Goal: Task Accomplishment & Management: Complete application form

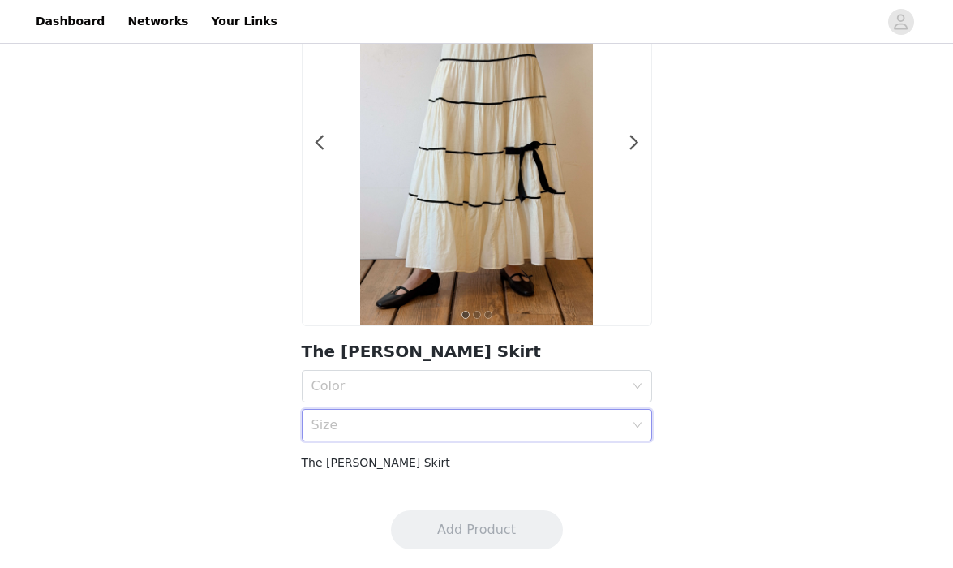
scroll to position [131, 0]
click at [500, 412] on div "Size" at bounding box center [471, 424] width 320 height 31
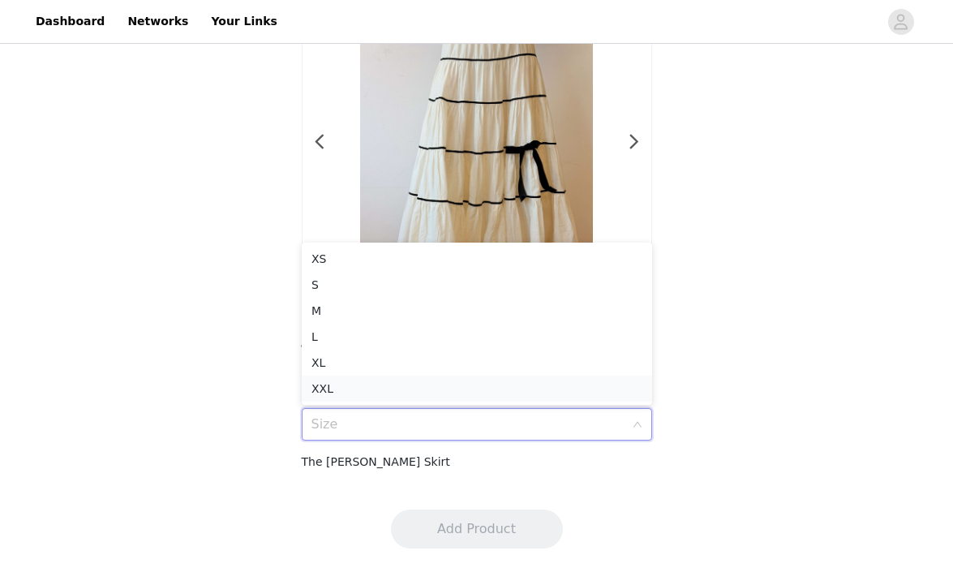
click at [487, 384] on div "XXL" at bounding box center [476, 388] width 331 height 18
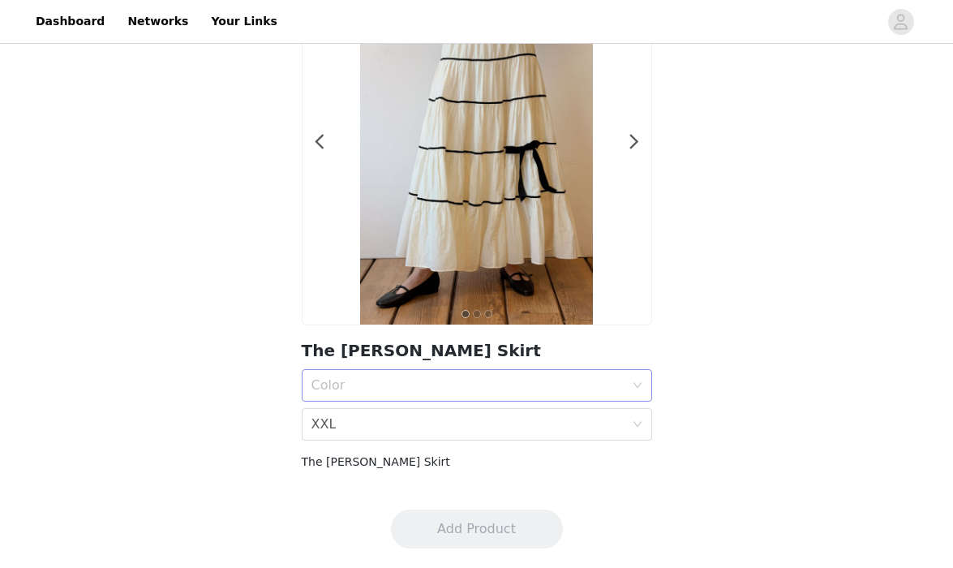
click at [491, 389] on div "Color" at bounding box center [467, 385] width 313 height 16
click at [468, 428] on div "Snow" at bounding box center [476, 421] width 331 height 18
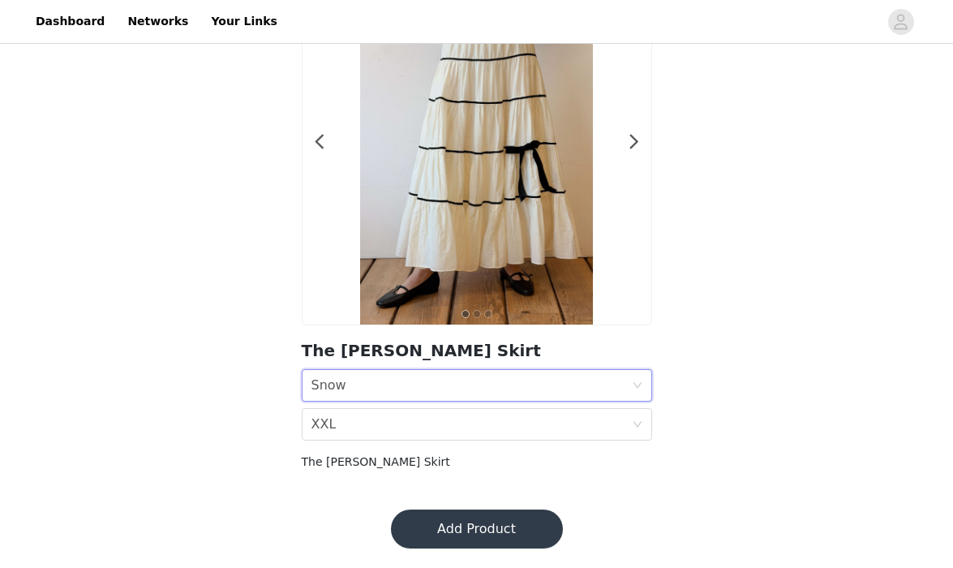
click at [507, 524] on button "Add Product" at bounding box center [477, 528] width 172 height 39
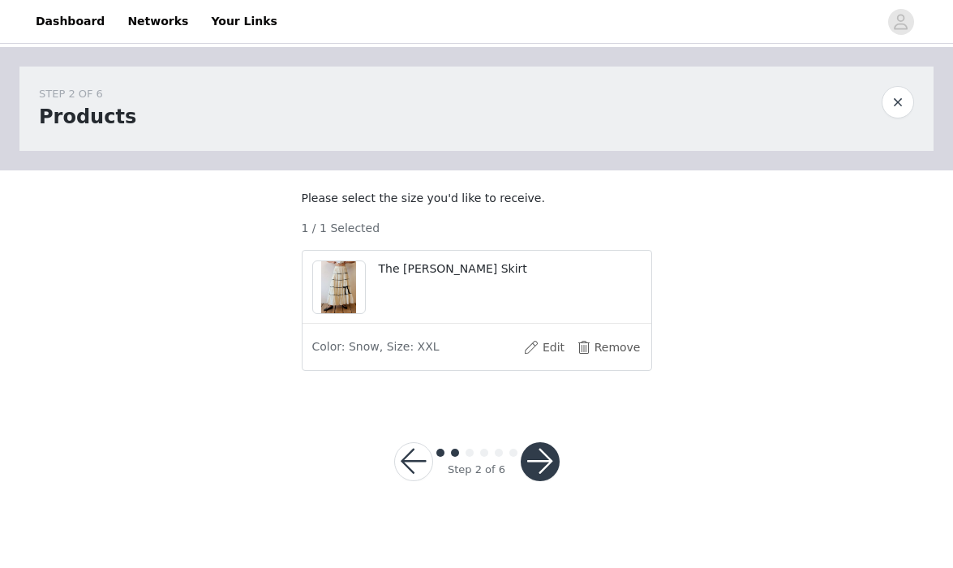
click at [539, 481] on button "button" at bounding box center [540, 461] width 39 height 39
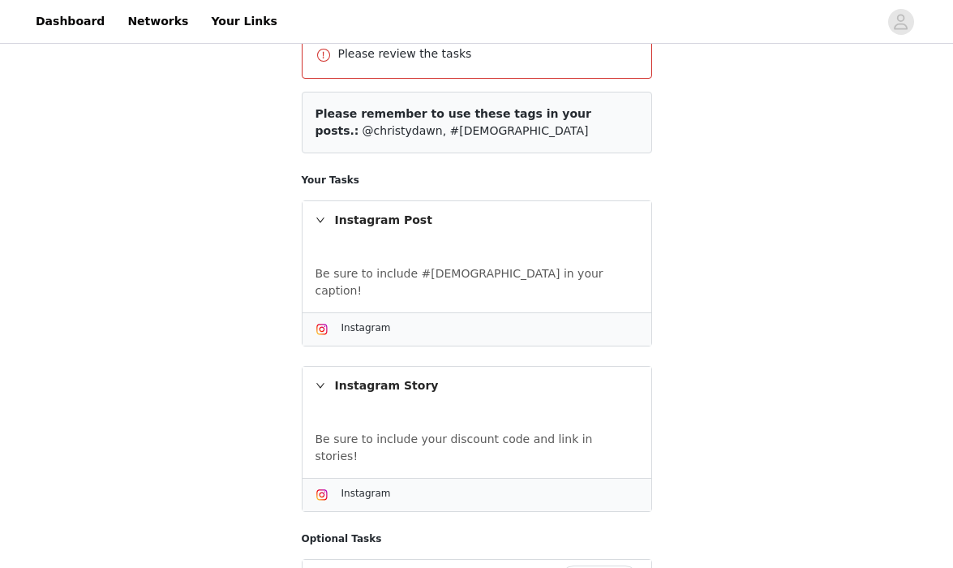
scroll to position [389, 0]
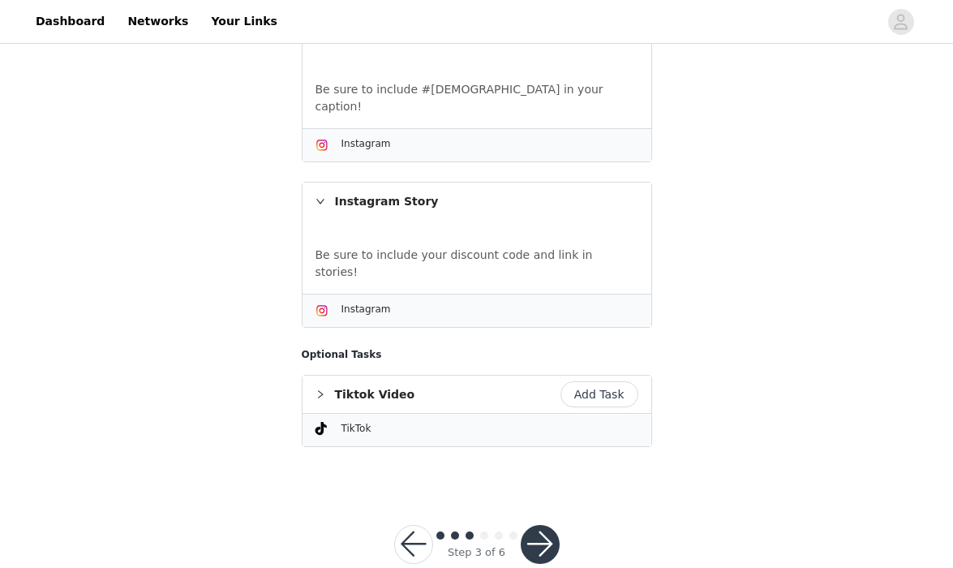
click at [534, 525] on button "button" at bounding box center [540, 544] width 39 height 39
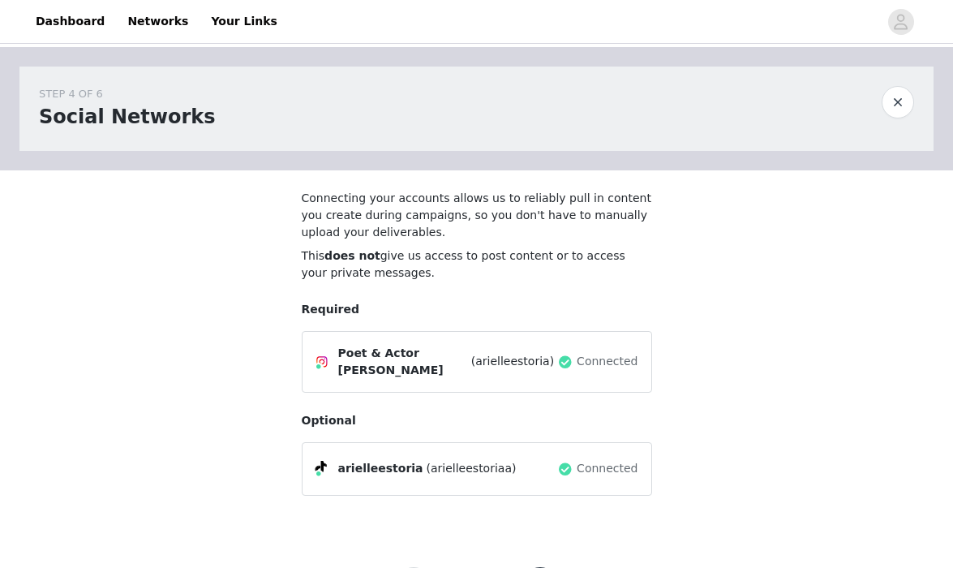
scroll to position [76, 0]
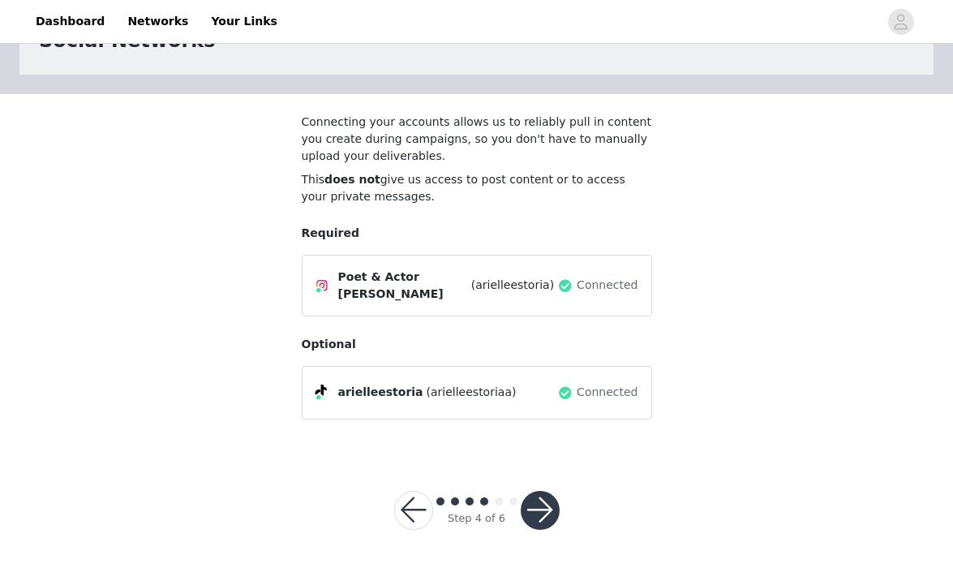
click at [540, 500] on button "button" at bounding box center [540, 510] width 39 height 39
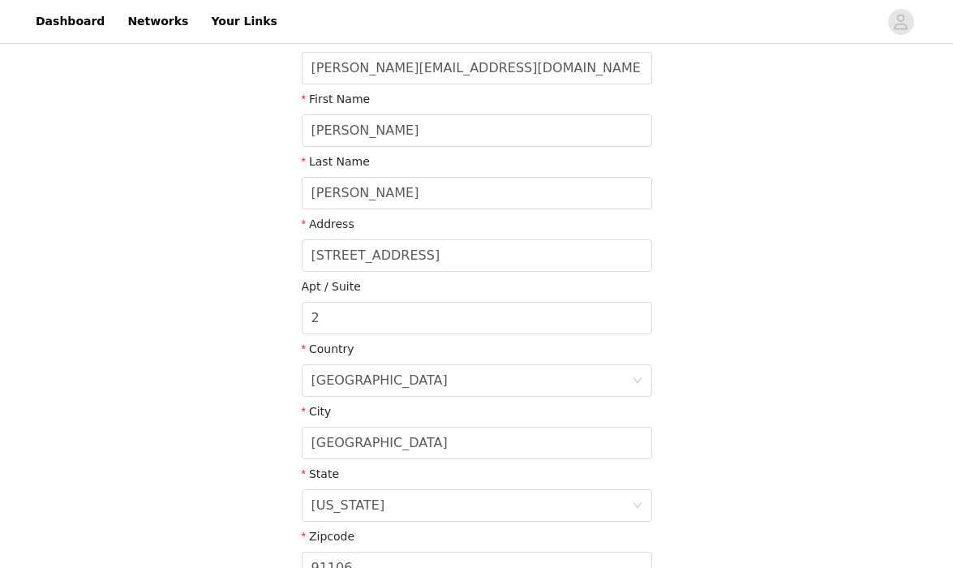
scroll to position [416, 0]
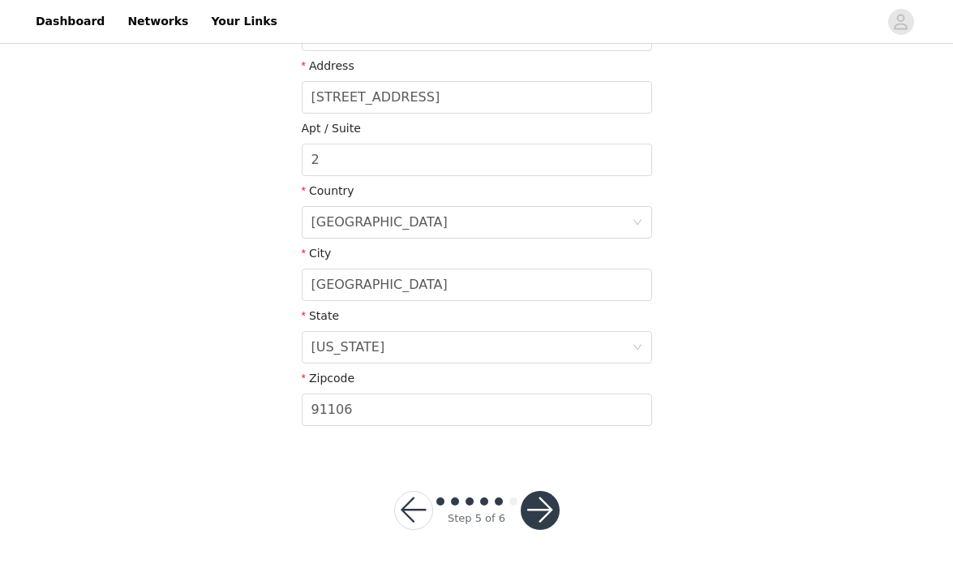
click at [540, 513] on button "button" at bounding box center [540, 510] width 39 height 39
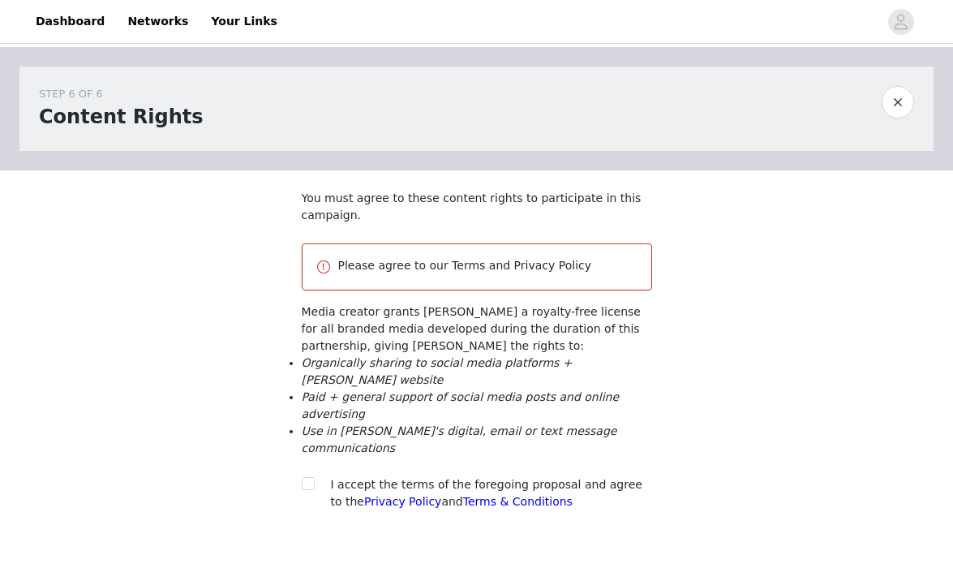
scroll to position [104, 0]
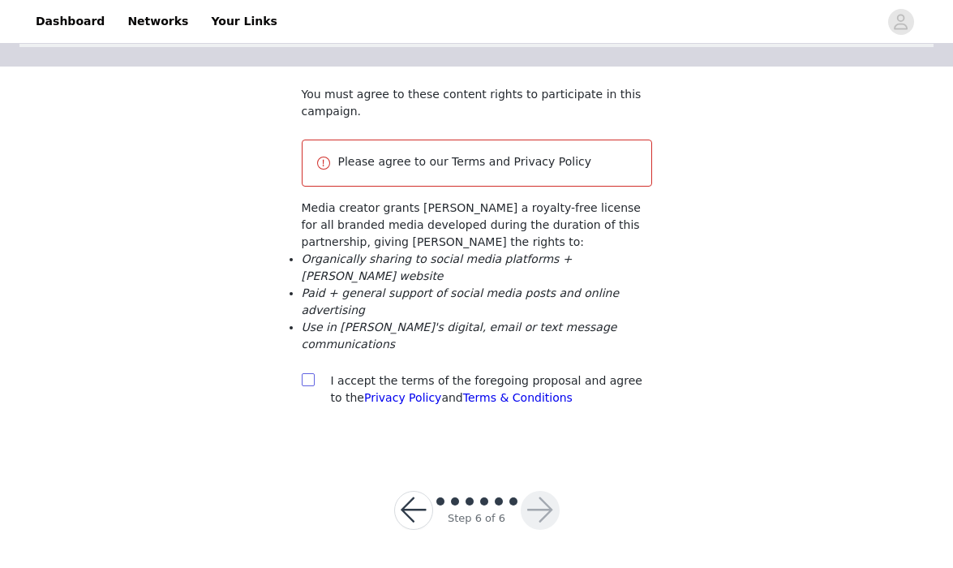
click at [304, 379] on input "checkbox" at bounding box center [307, 378] width 11 height 11
checkbox input "true"
click at [532, 496] on button "button" at bounding box center [540, 510] width 39 height 39
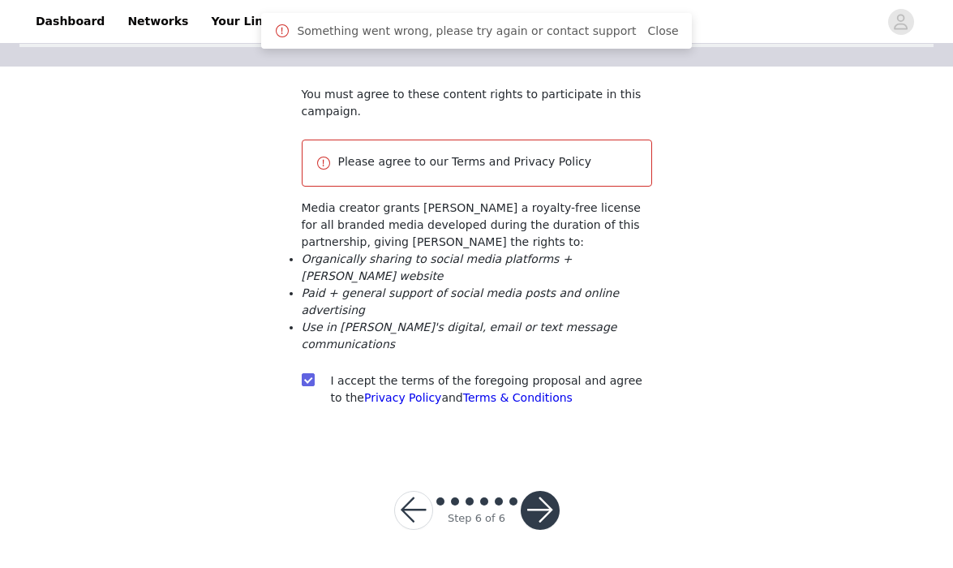
click at [545, 507] on button "button" at bounding box center [540, 510] width 39 height 39
click at [533, 508] on button "button" at bounding box center [540, 510] width 39 height 39
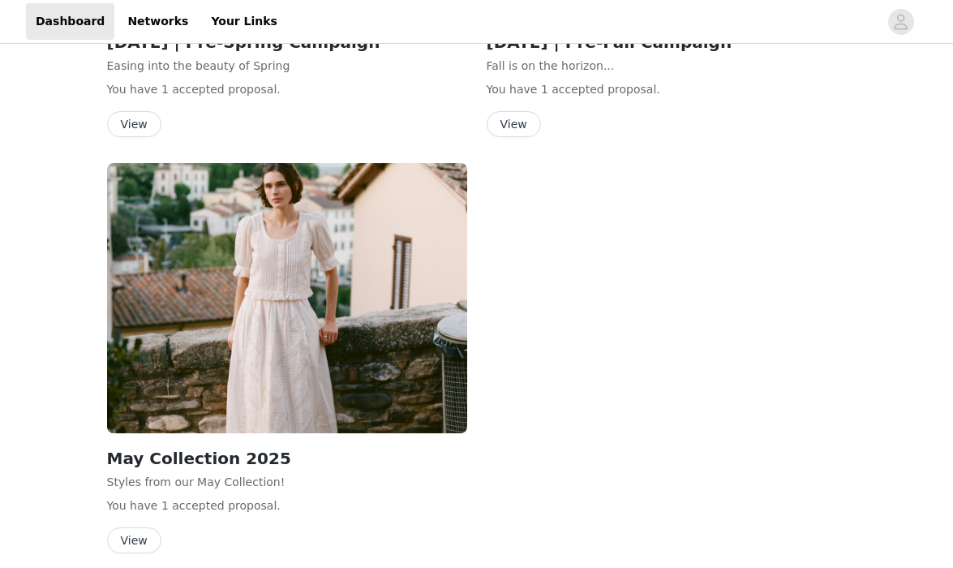
scroll to position [3493, 0]
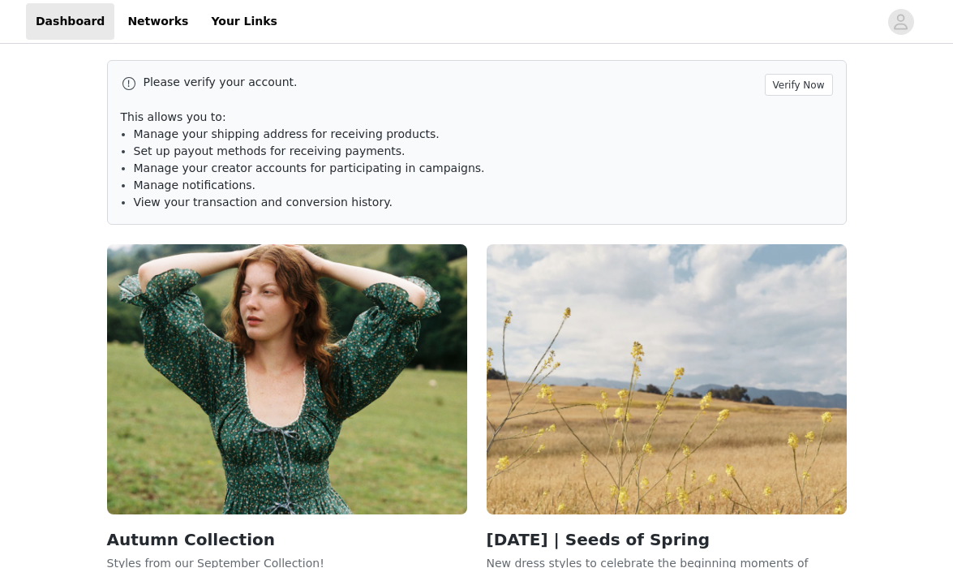
scroll to position [3492, 0]
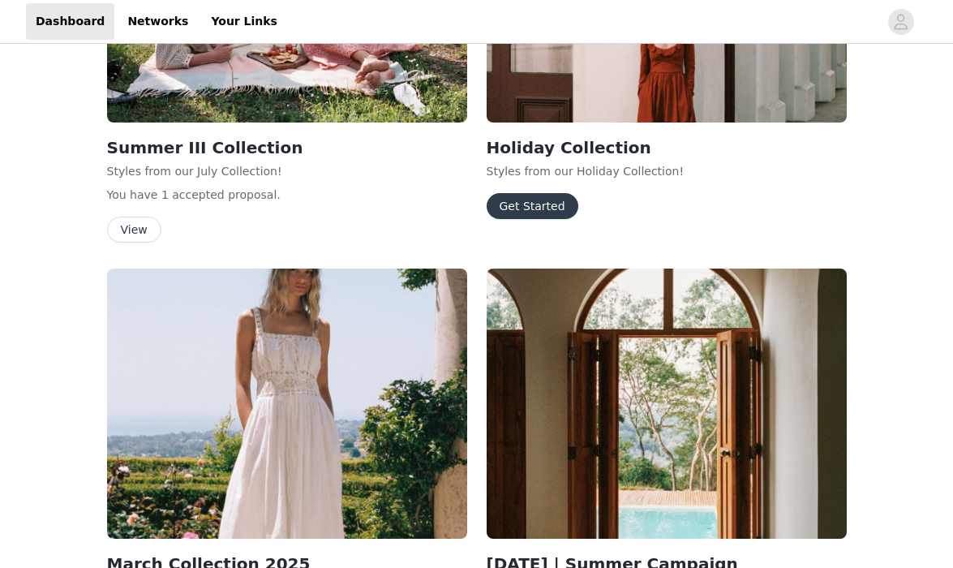
scroll to position [1091, 0]
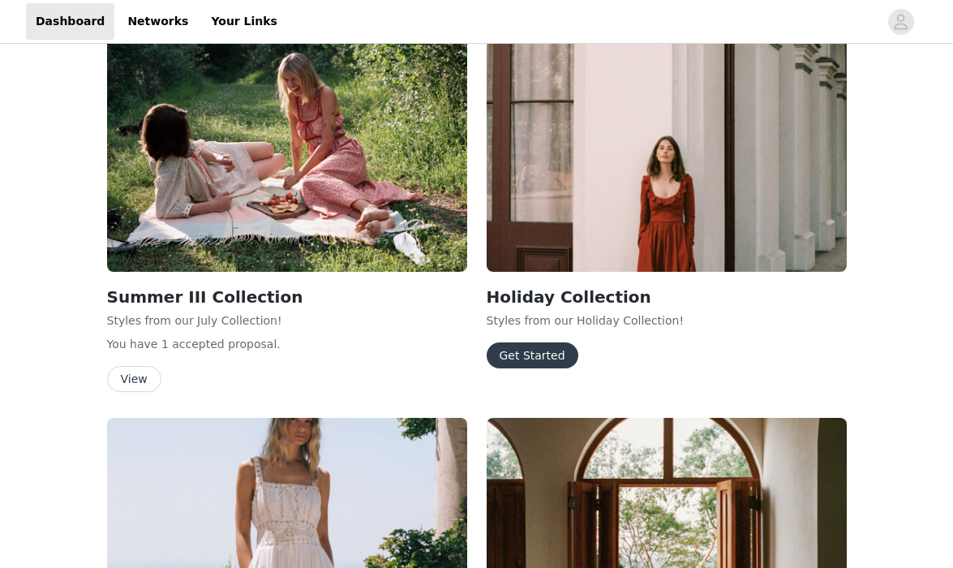
click at [542, 342] on button "Get Started" at bounding box center [533, 355] width 92 height 26
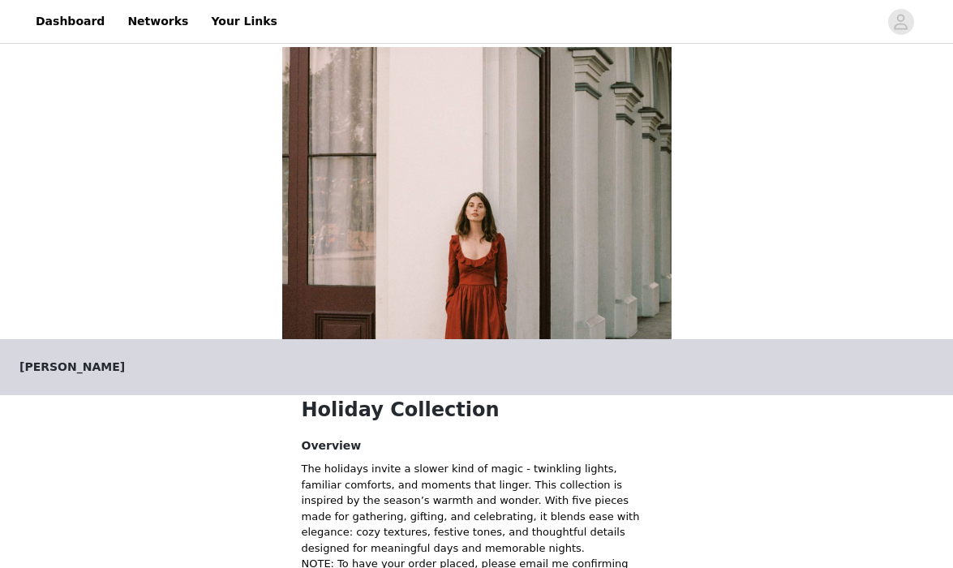
scroll to position [379, 0]
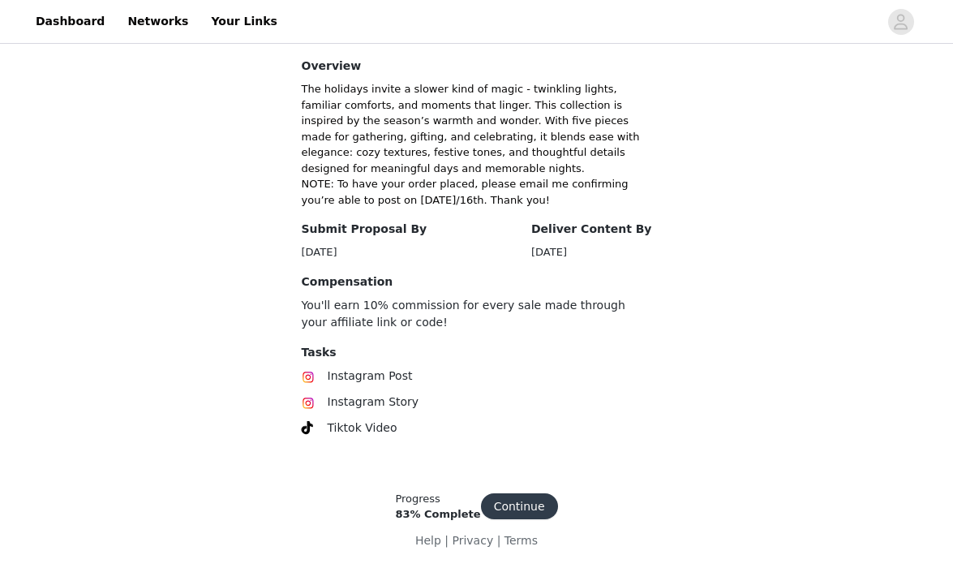
click at [520, 499] on button "Continue" at bounding box center [519, 506] width 77 height 26
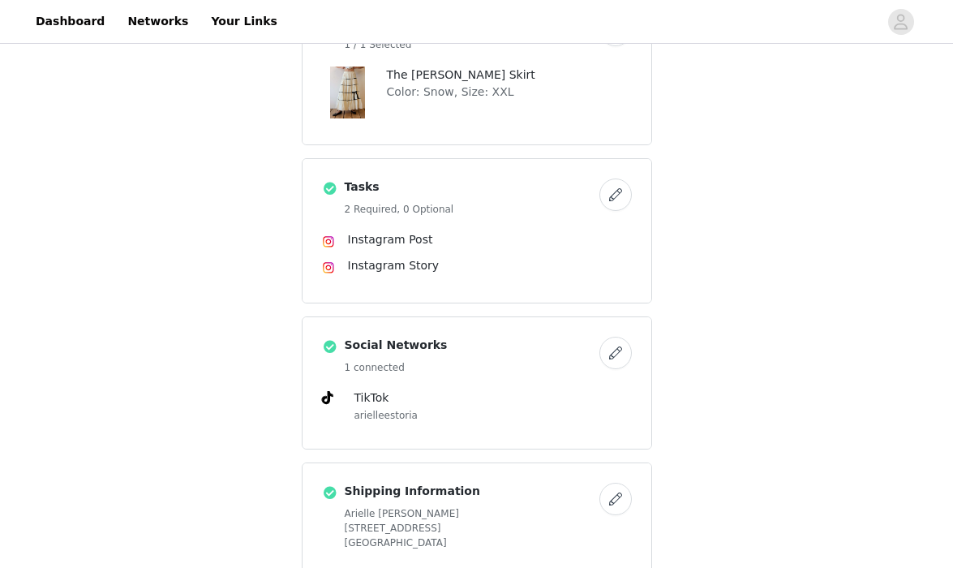
scroll to position [701, 0]
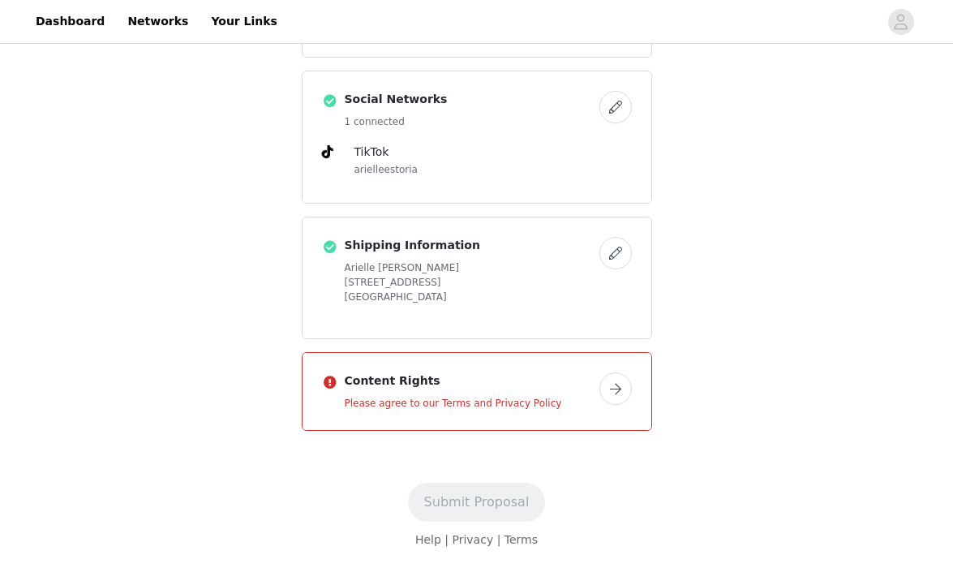
click at [581, 394] on div "Content Rights Please agree to our Terms and Privacy Policy" at bounding box center [469, 391] width 248 height 38
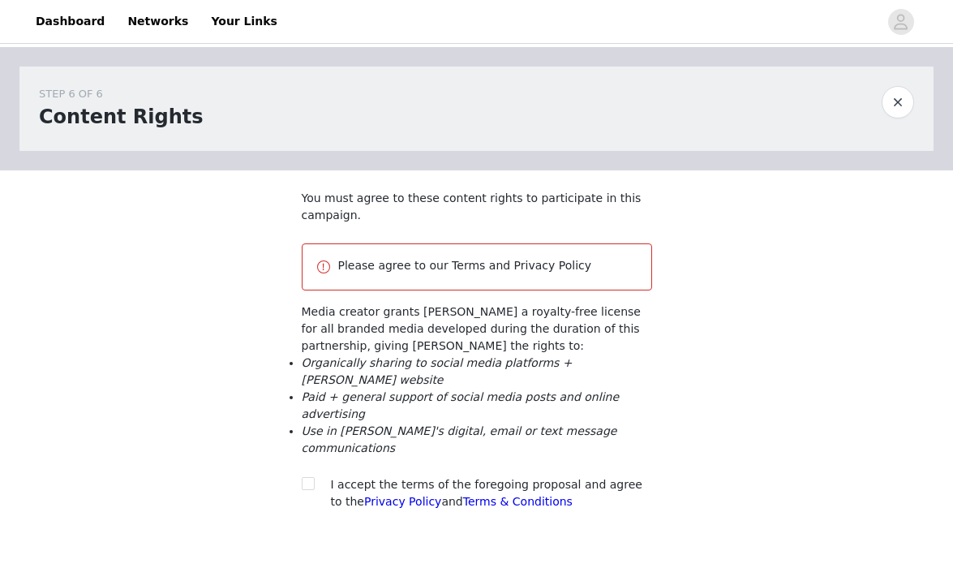
scroll to position [104, 0]
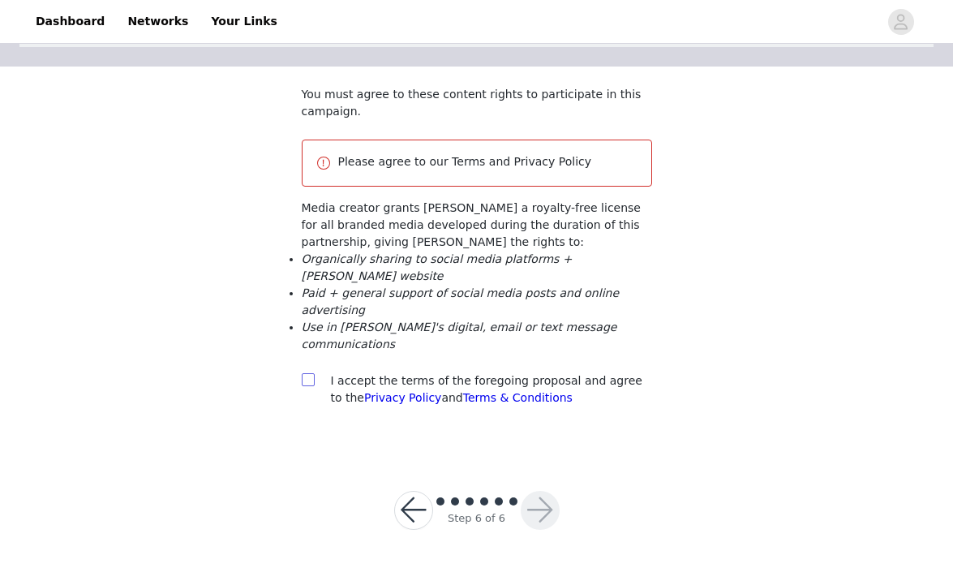
click at [310, 379] on input "checkbox" at bounding box center [307, 378] width 11 height 11
checkbox input "true"
click at [548, 500] on button "button" at bounding box center [540, 510] width 39 height 39
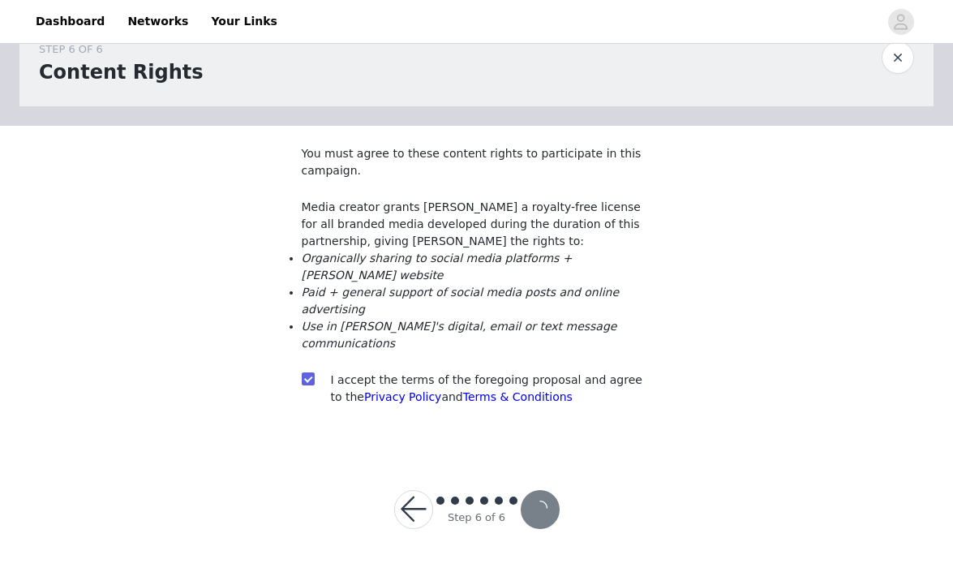
scroll to position [44, 0]
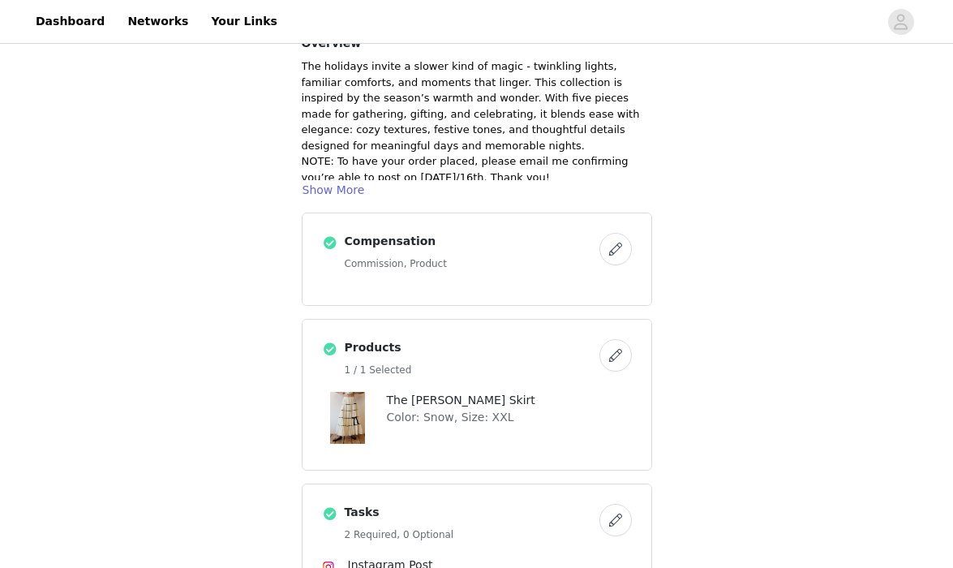
scroll to position [708, 0]
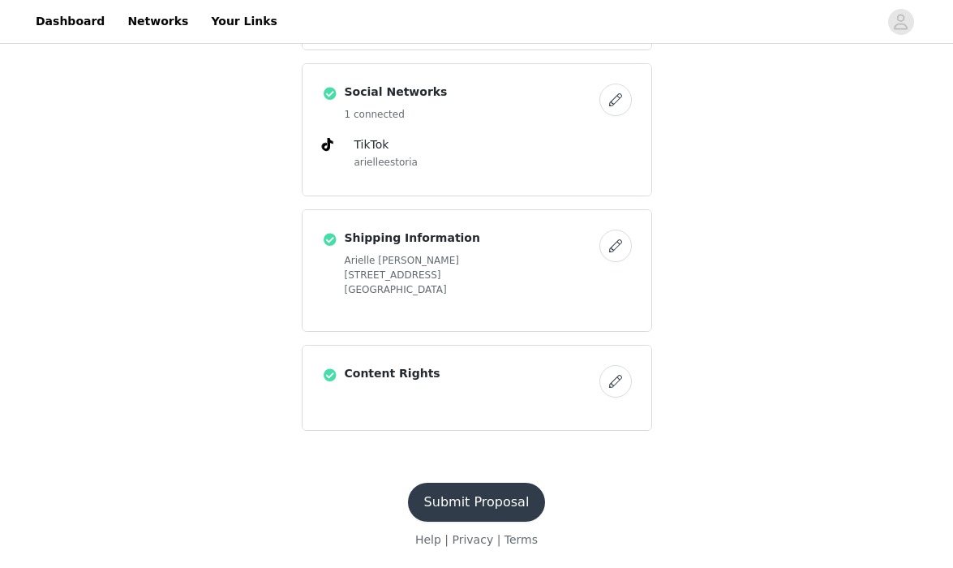
click at [491, 510] on button "Submit Proposal" at bounding box center [477, 501] width 138 height 39
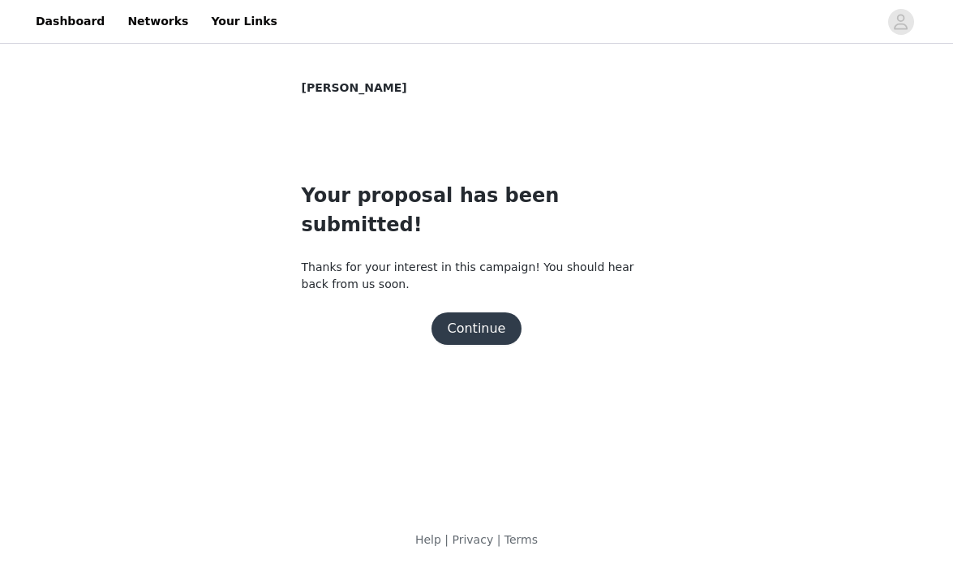
scroll to position [0, 0]
click at [494, 312] on button "Continue" at bounding box center [476, 328] width 91 height 32
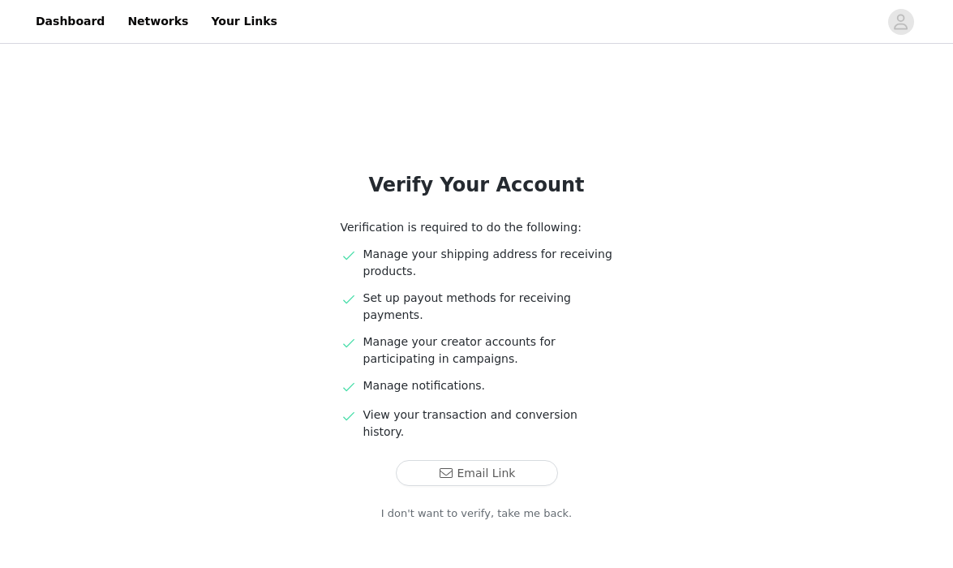
scroll to position [15, 0]
